Goal: Information Seeking & Learning: Learn about a topic

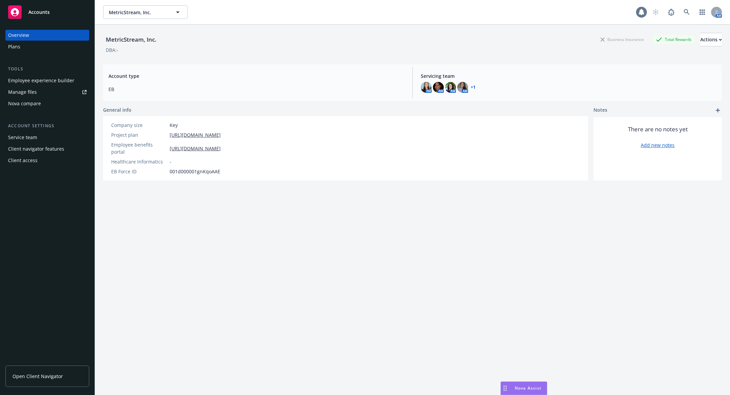
click at [640, 17] on div "1" at bounding box center [641, 12] width 11 height 11
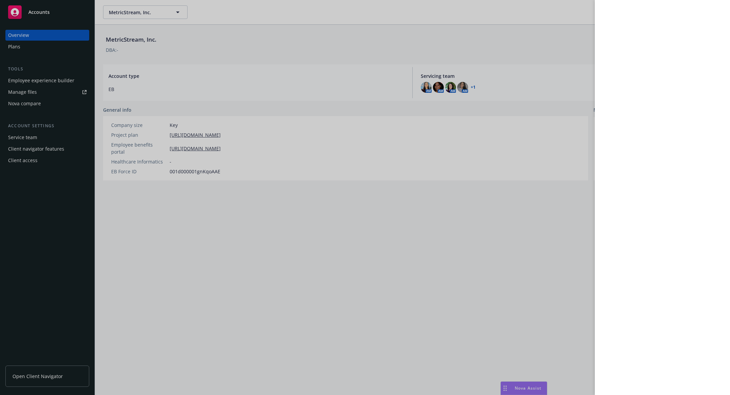
click at [549, 243] on div at bounding box center [365, 197] width 730 height 395
